Goal: Information Seeking & Learning: Learn about a topic

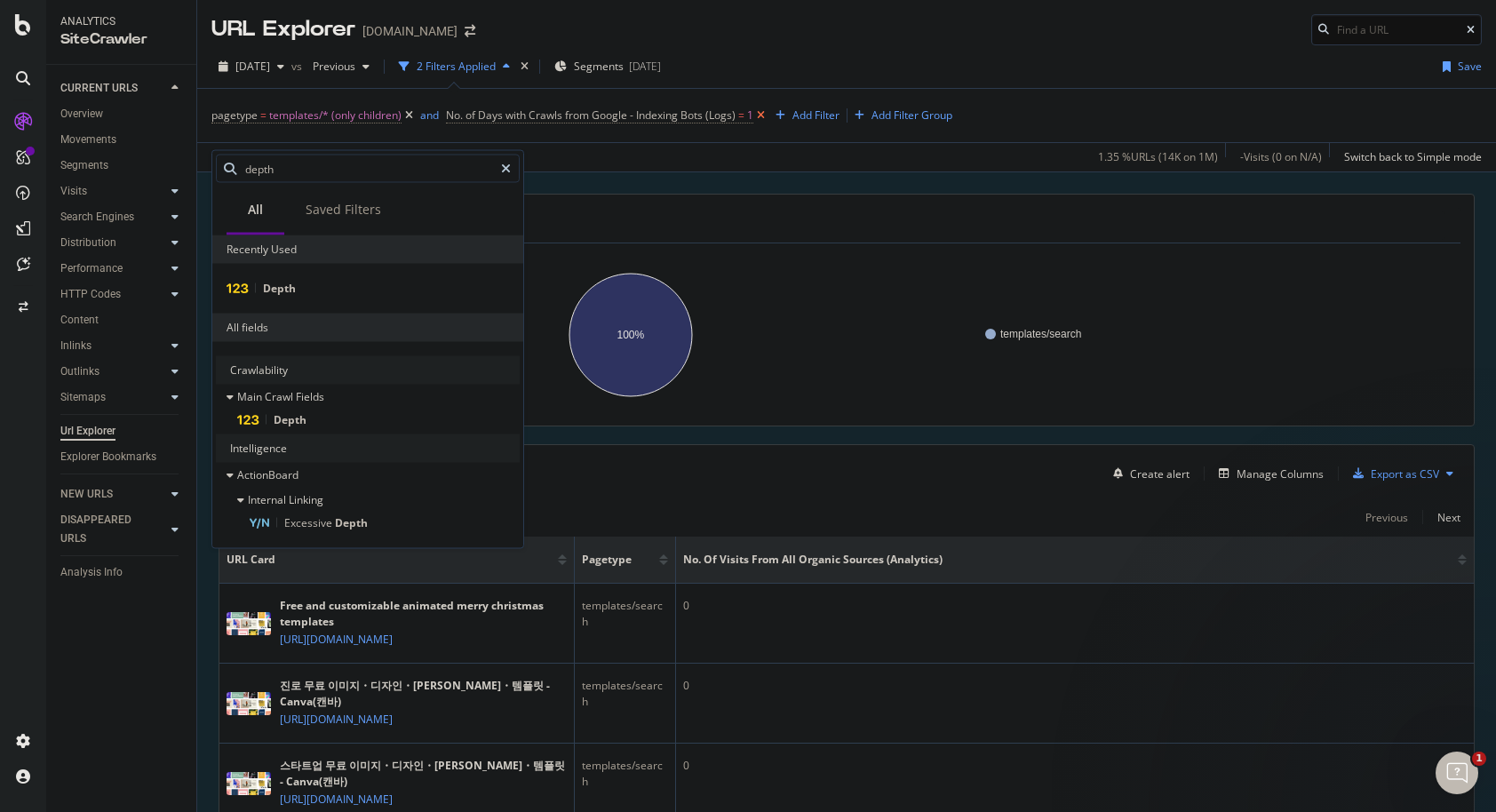
click at [764, 114] on icon at bounding box center [760, 115] width 15 height 18
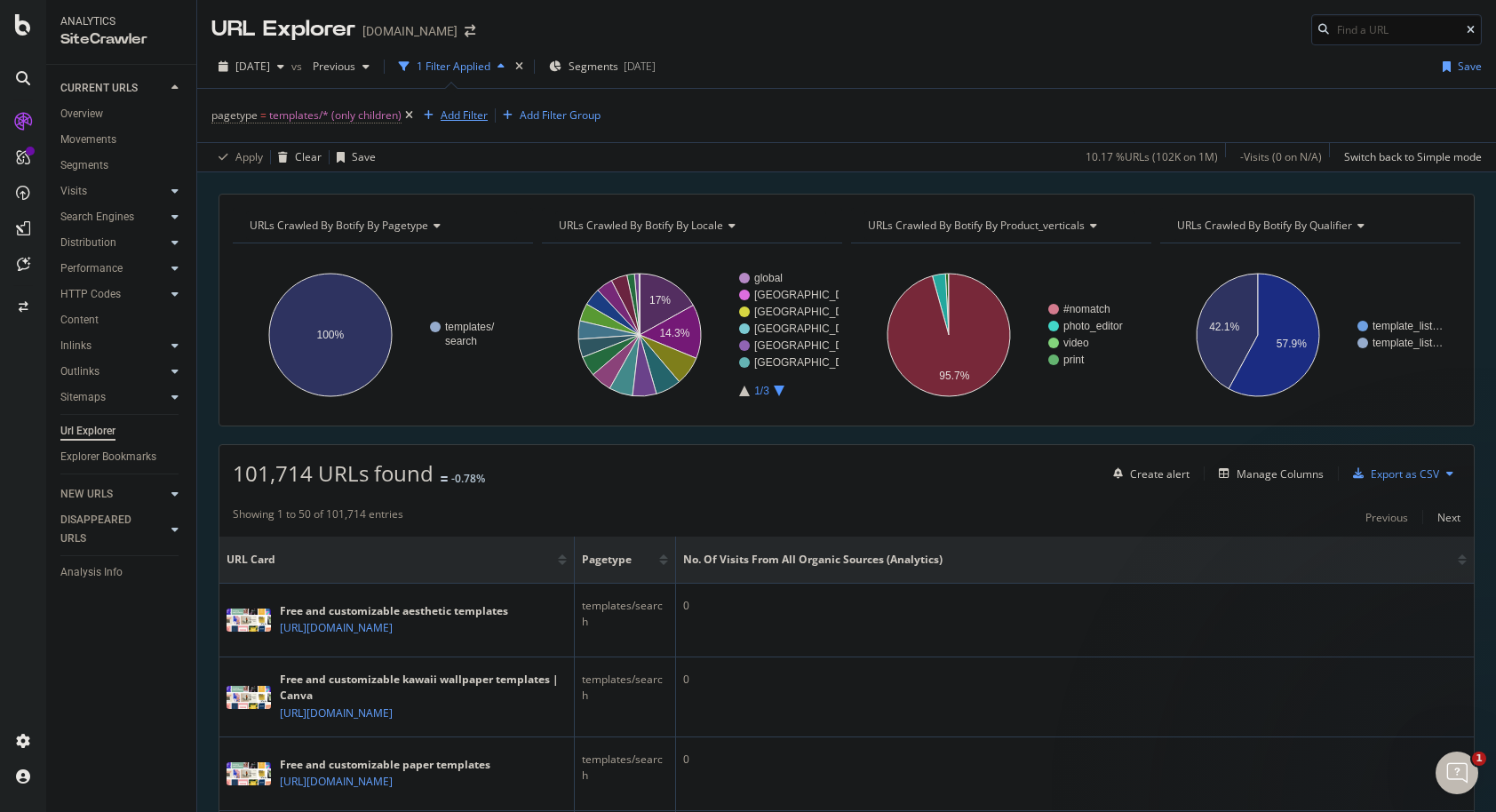
click at [463, 121] on div "Add Filter" at bounding box center [464, 115] width 47 height 15
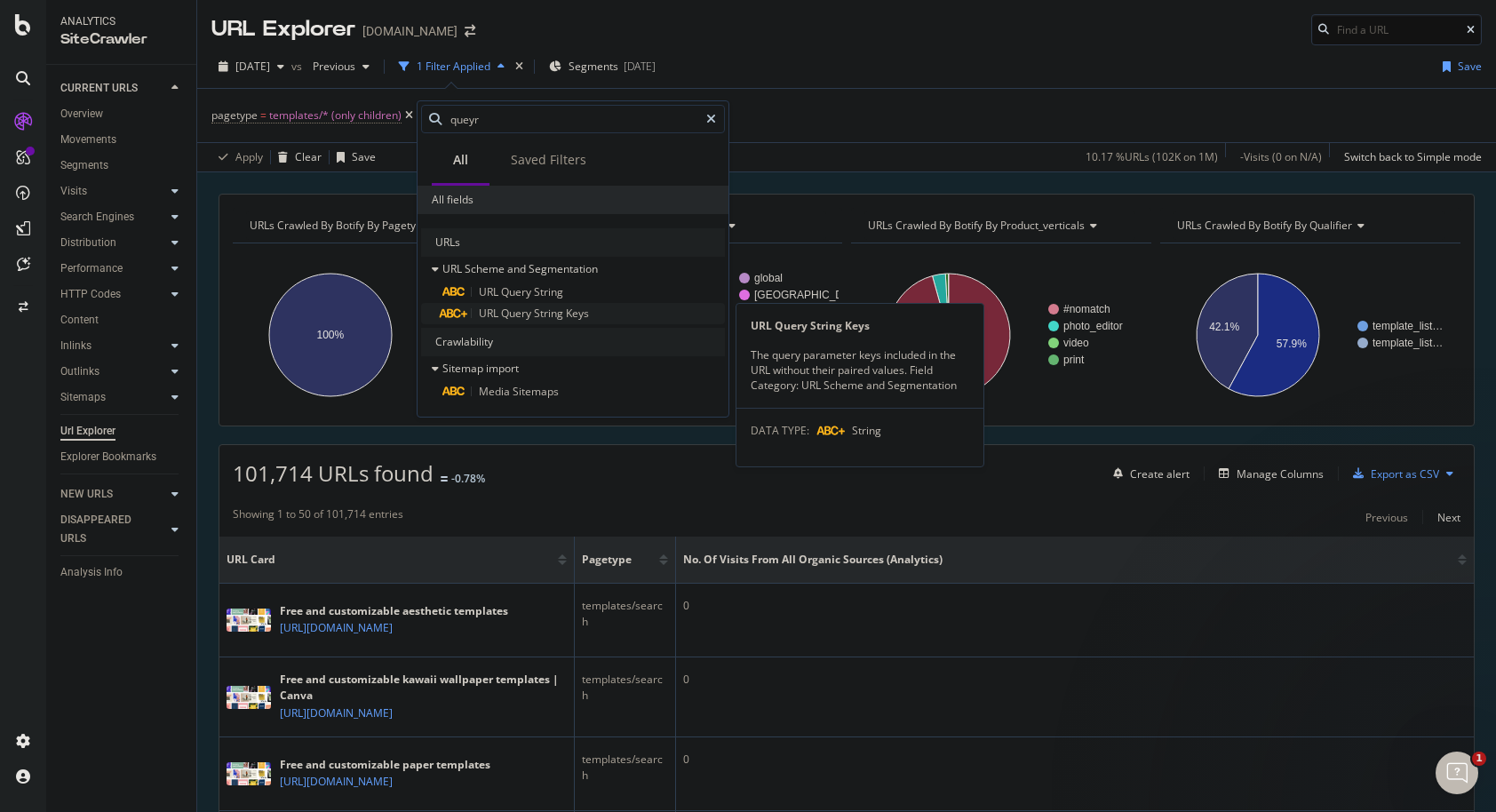
type input "queyr"
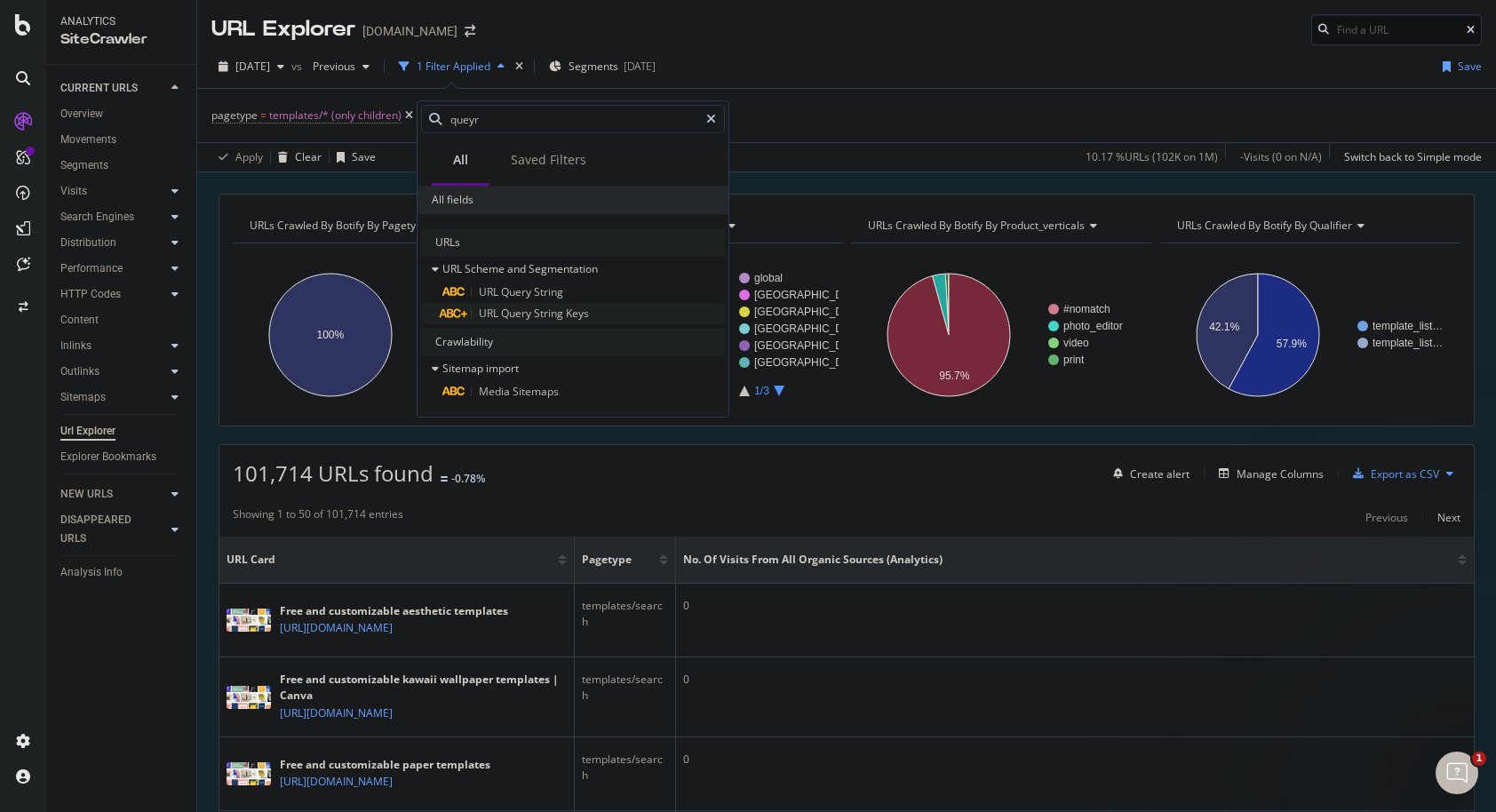
click at [572, 315] on span "Keys" at bounding box center [577, 312] width 23 height 15
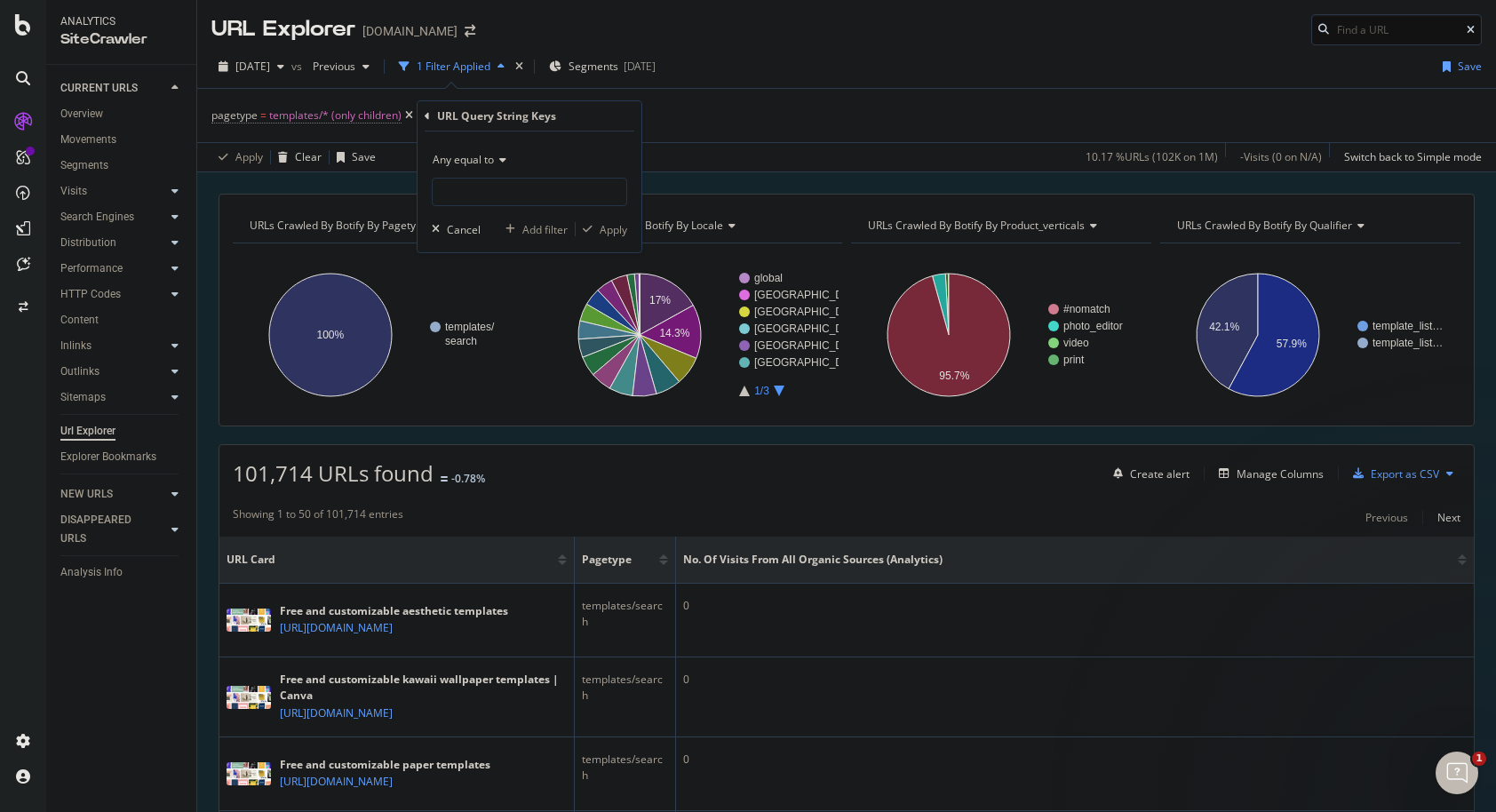
click at [494, 164] on span "Any equal to" at bounding box center [463, 159] width 61 height 15
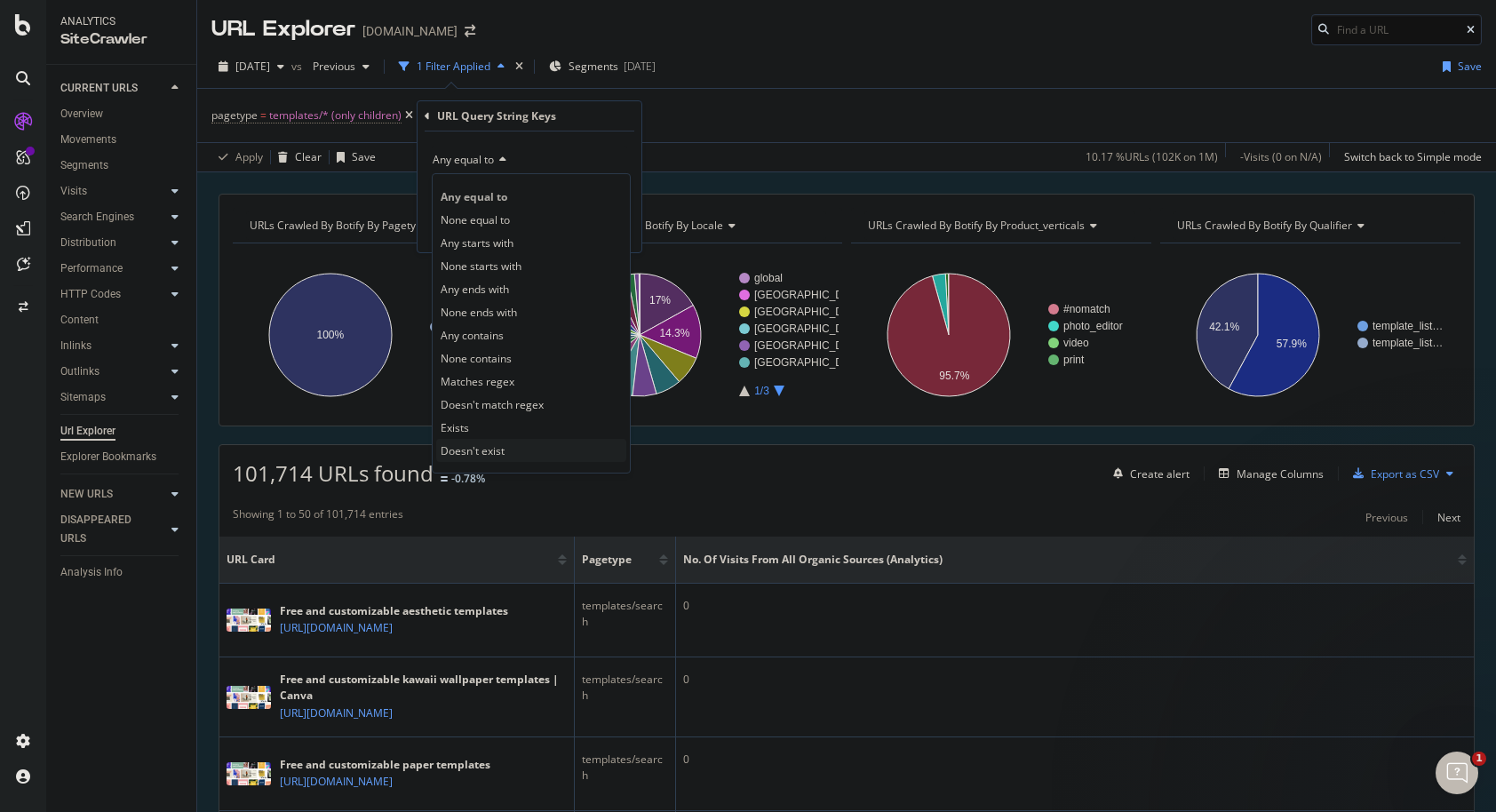
click at [509, 444] on div "Doesn't exist" at bounding box center [531, 450] width 190 height 23
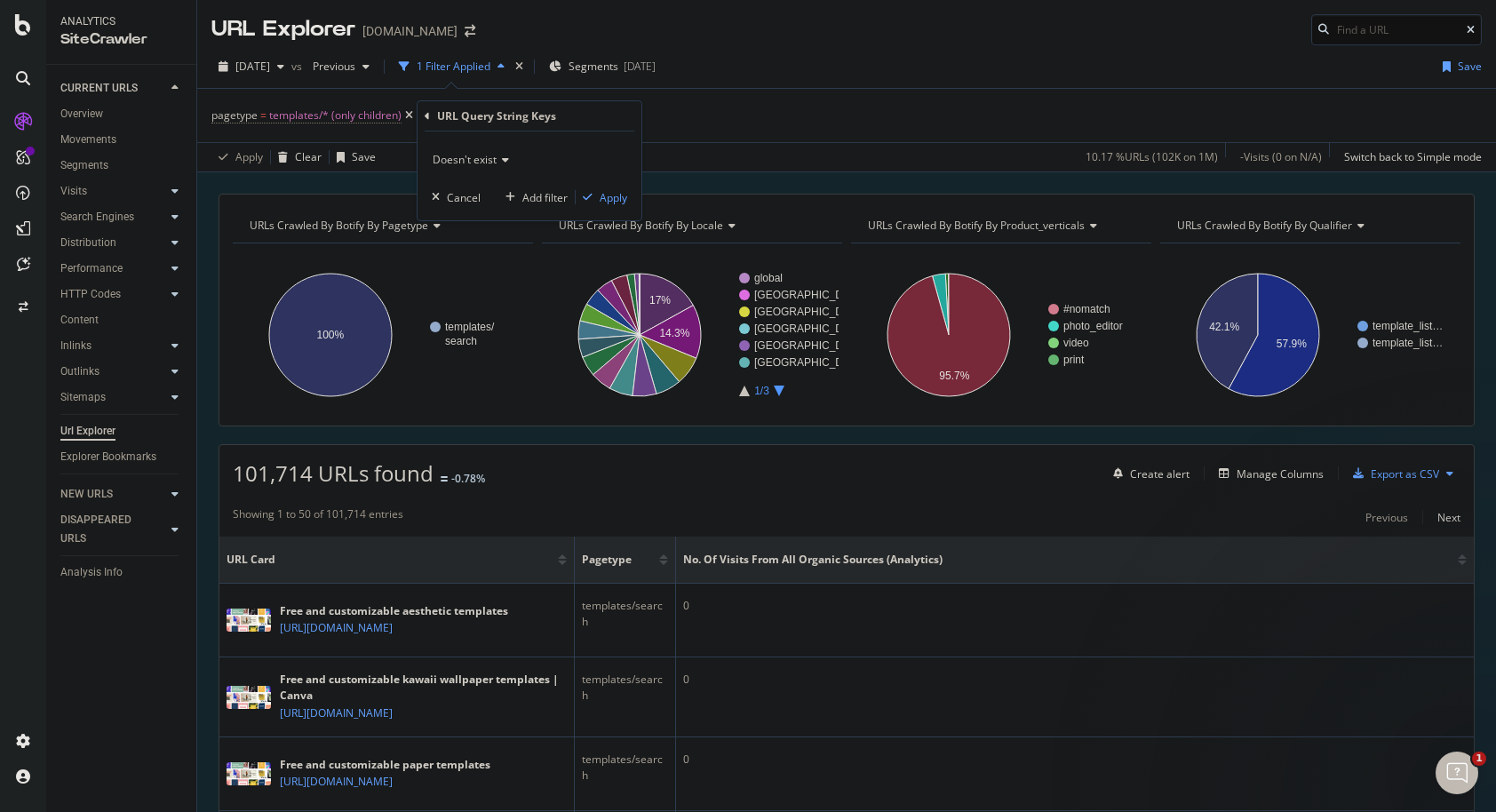
click at [617, 187] on div "Doesn't exist Cancel Add filter Apply" at bounding box center [529, 176] width 224 height 88
click at [619, 203] on div "Apply" at bounding box center [613, 197] width 28 height 15
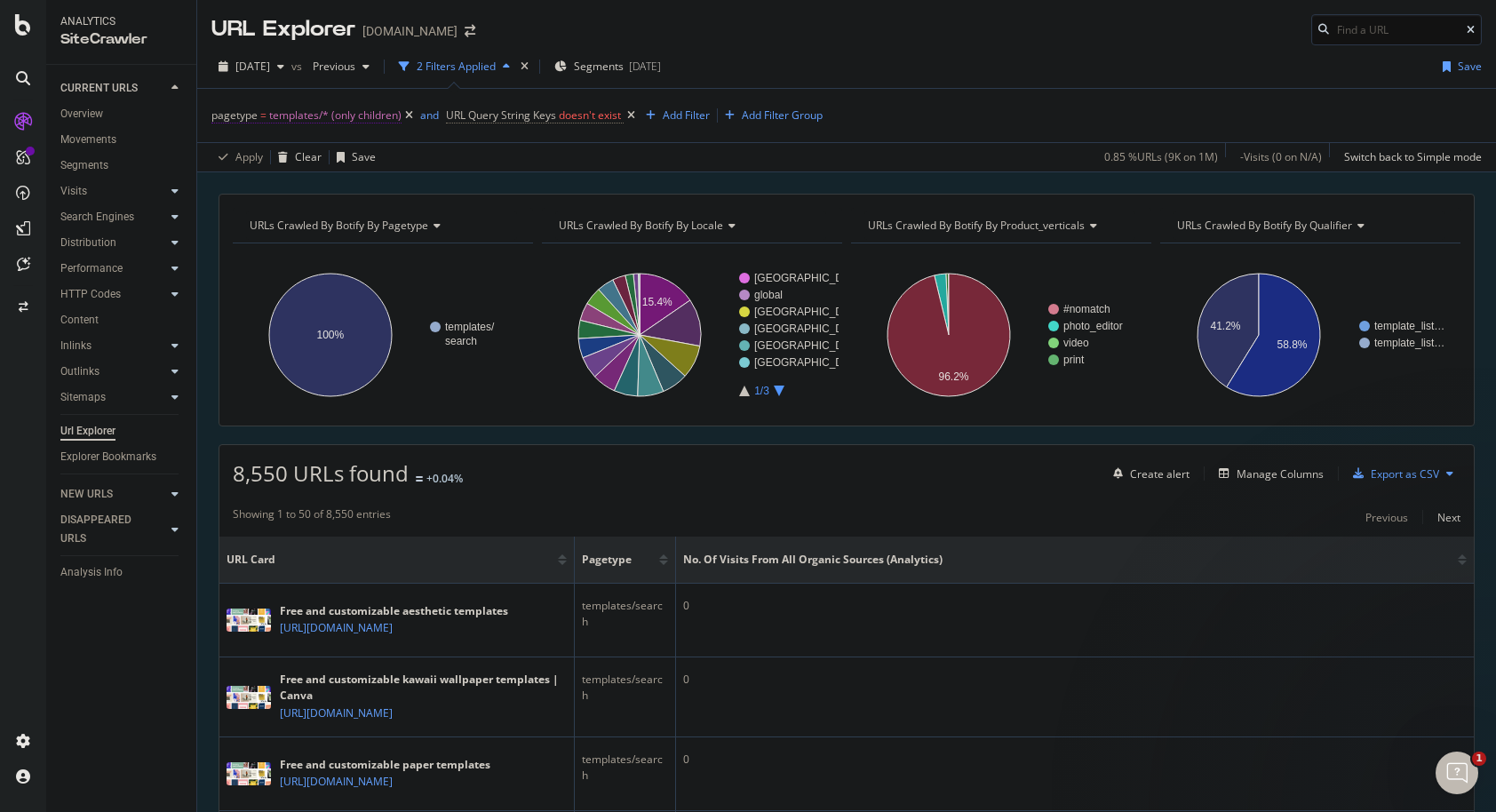
click at [349, 118] on span "templates/* (only children)" at bounding box center [336, 115] width 133 height 25
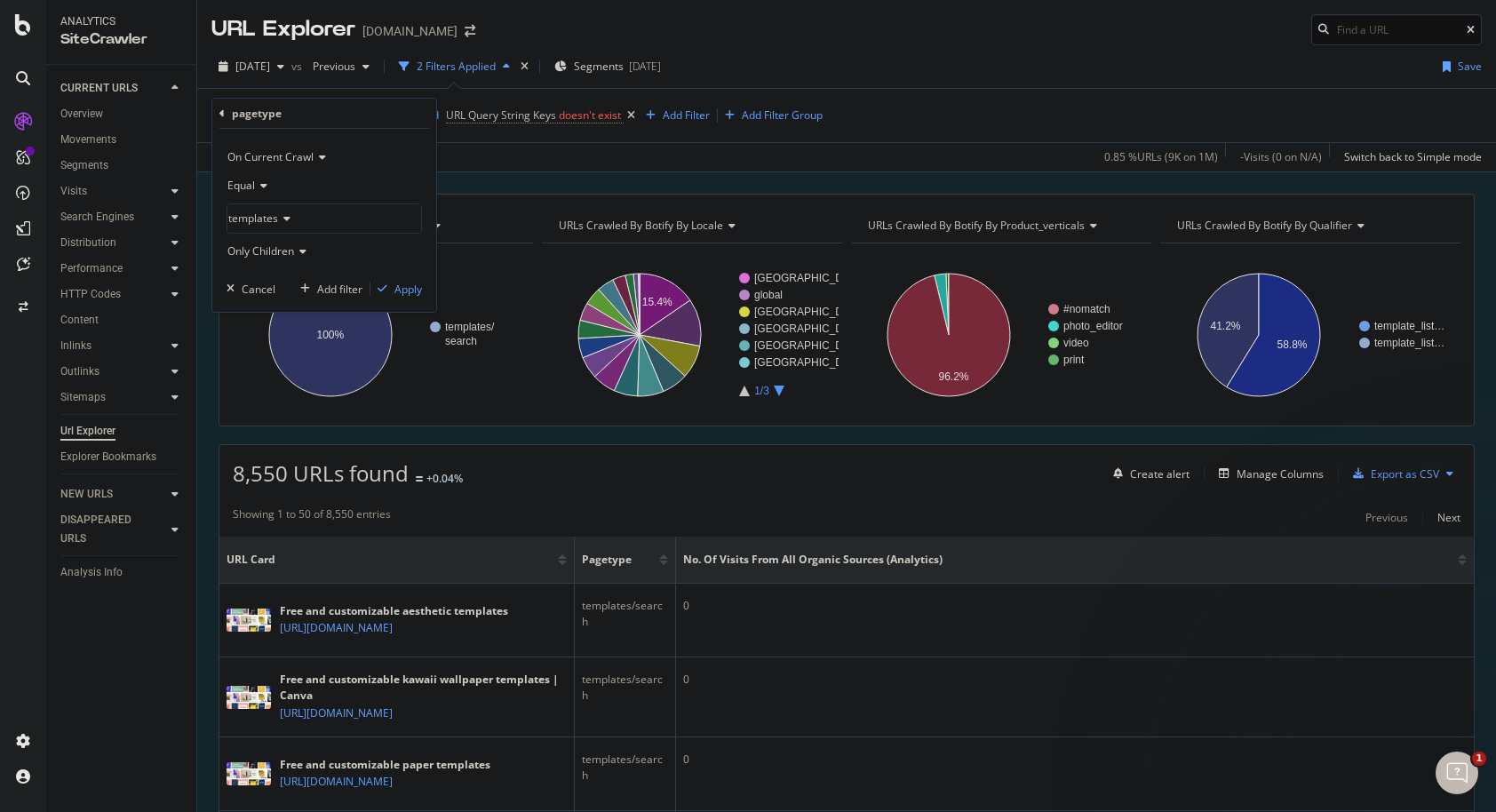
click at [287, 246] on span "Only Children" at bounding box center [261, 251] width 66 height 15
click at [294, 292] on span "With Children" at bounding box center [268, 288] width 66 height 15
click at [393, 290] on div "button" at bounding box center [383, 288] width 24 height 11
